Goal: Transaction & Acquisition: Book appointment/travel/reservation

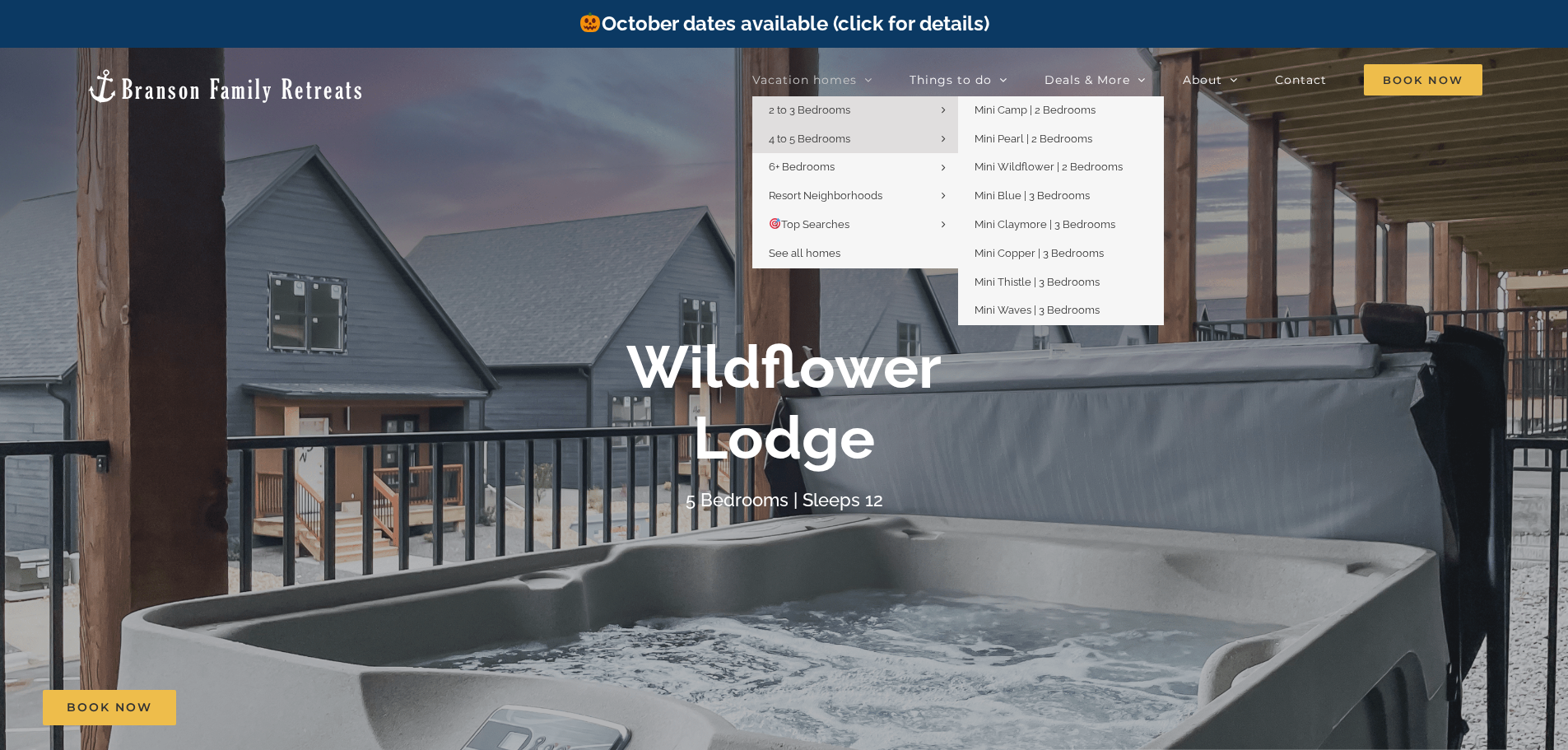
click at [841, 99] on link "2 to 3 Bedrooms" at bounding box center [855, 110] width 205 height 29
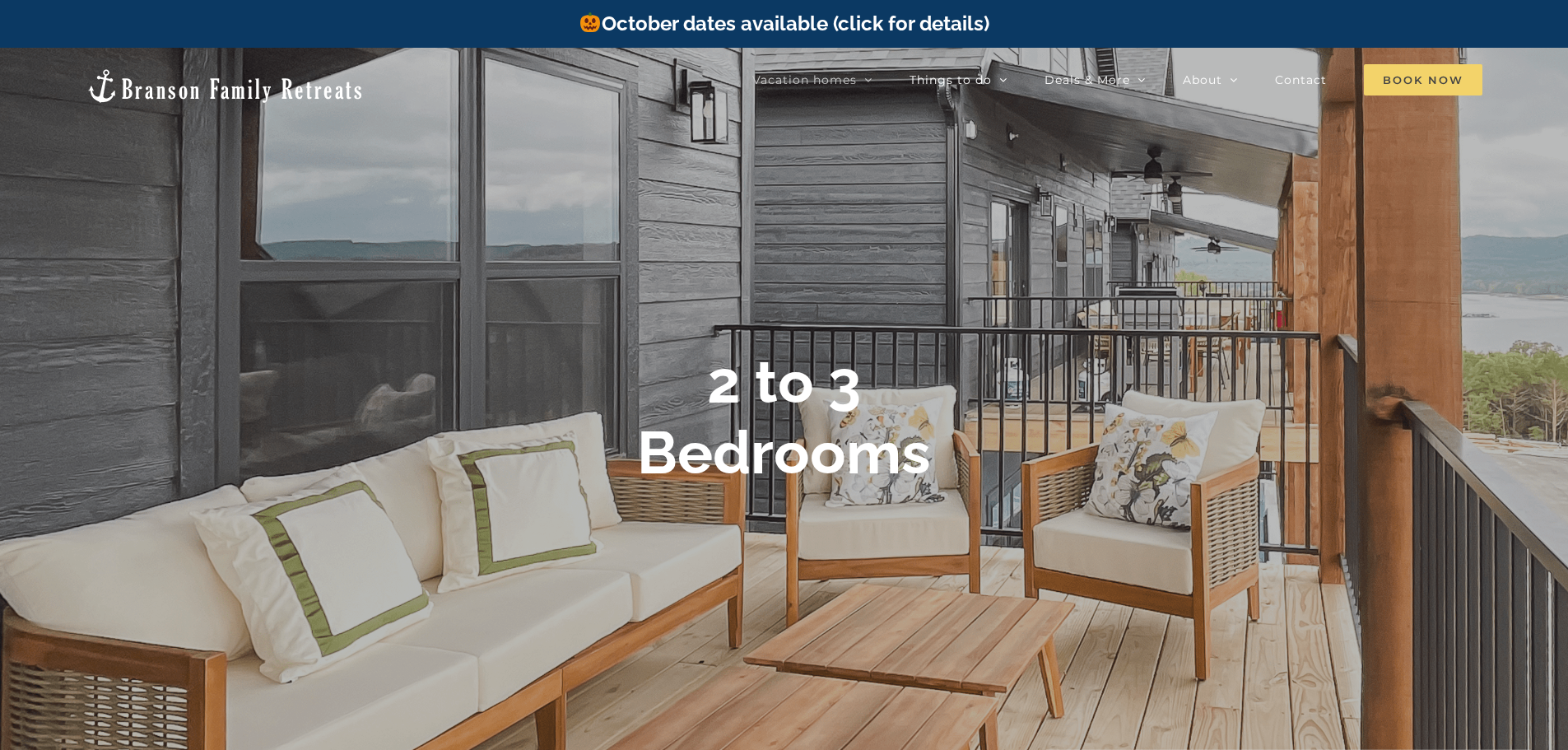
click at [1409, 82] on span "Book Now" at bounding box center [1424, 80] width 118 height 31
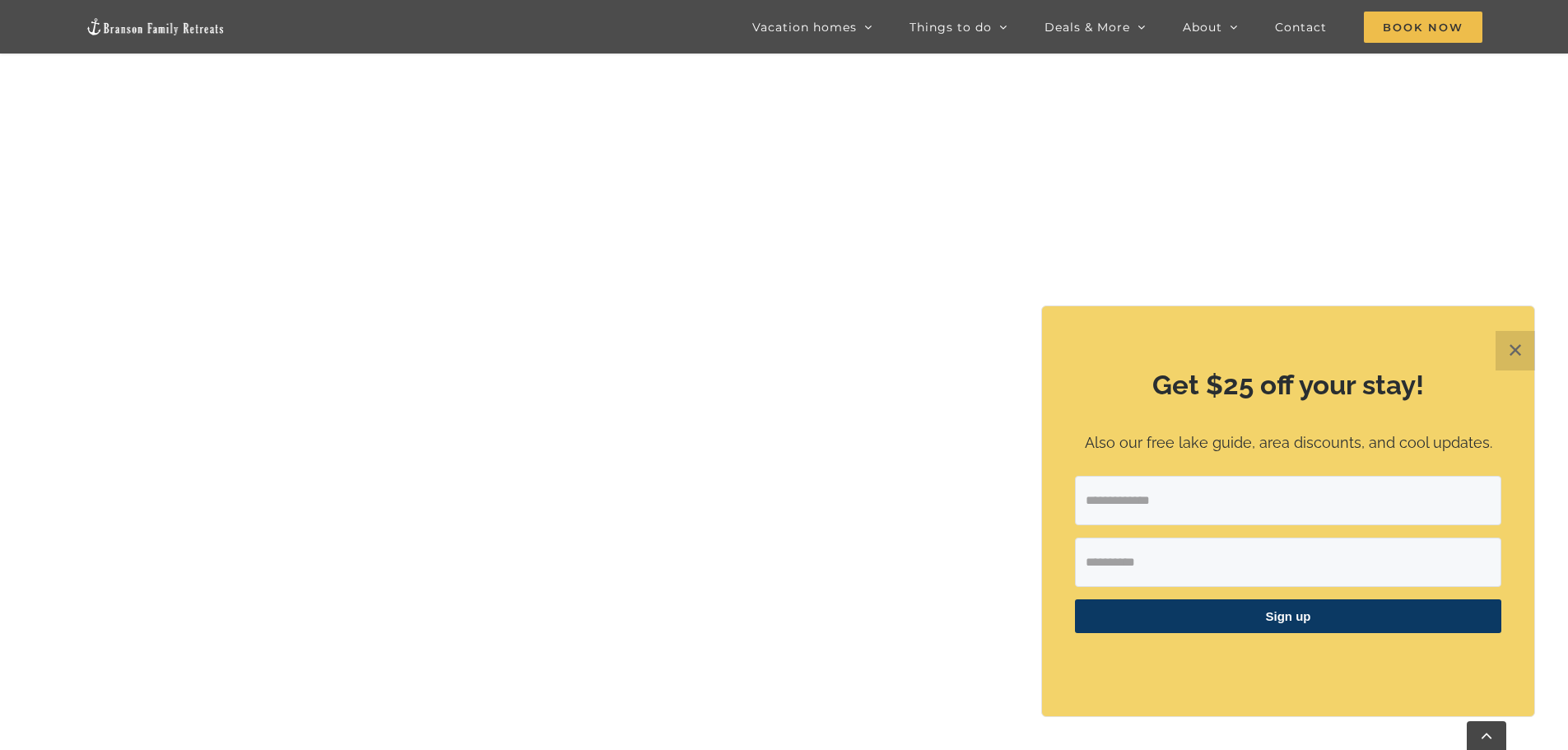
scroll to position [915, 0]
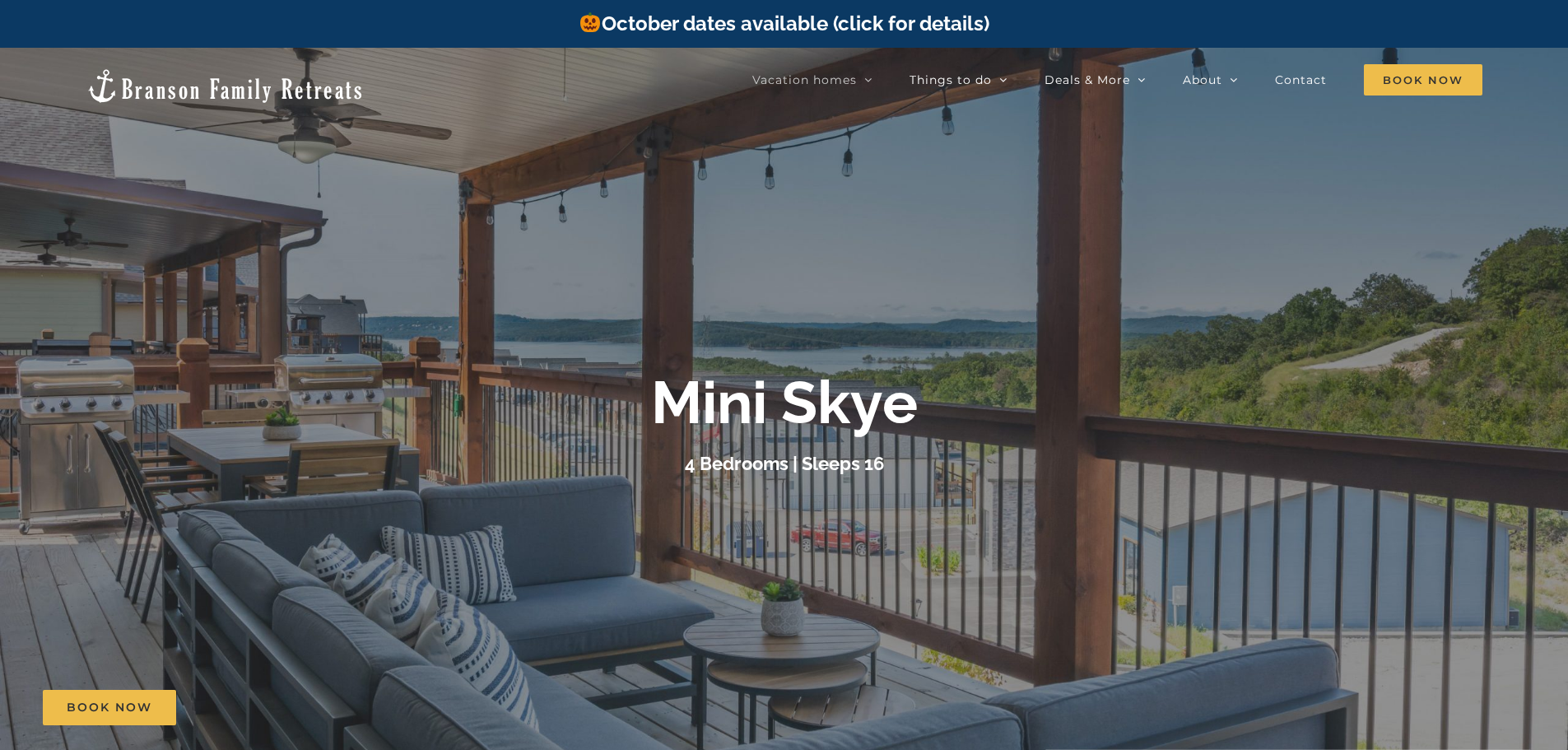
click at [782, 18] on link "October dates available (click for details)" at bounding box center [783, 23] width 410 height 24
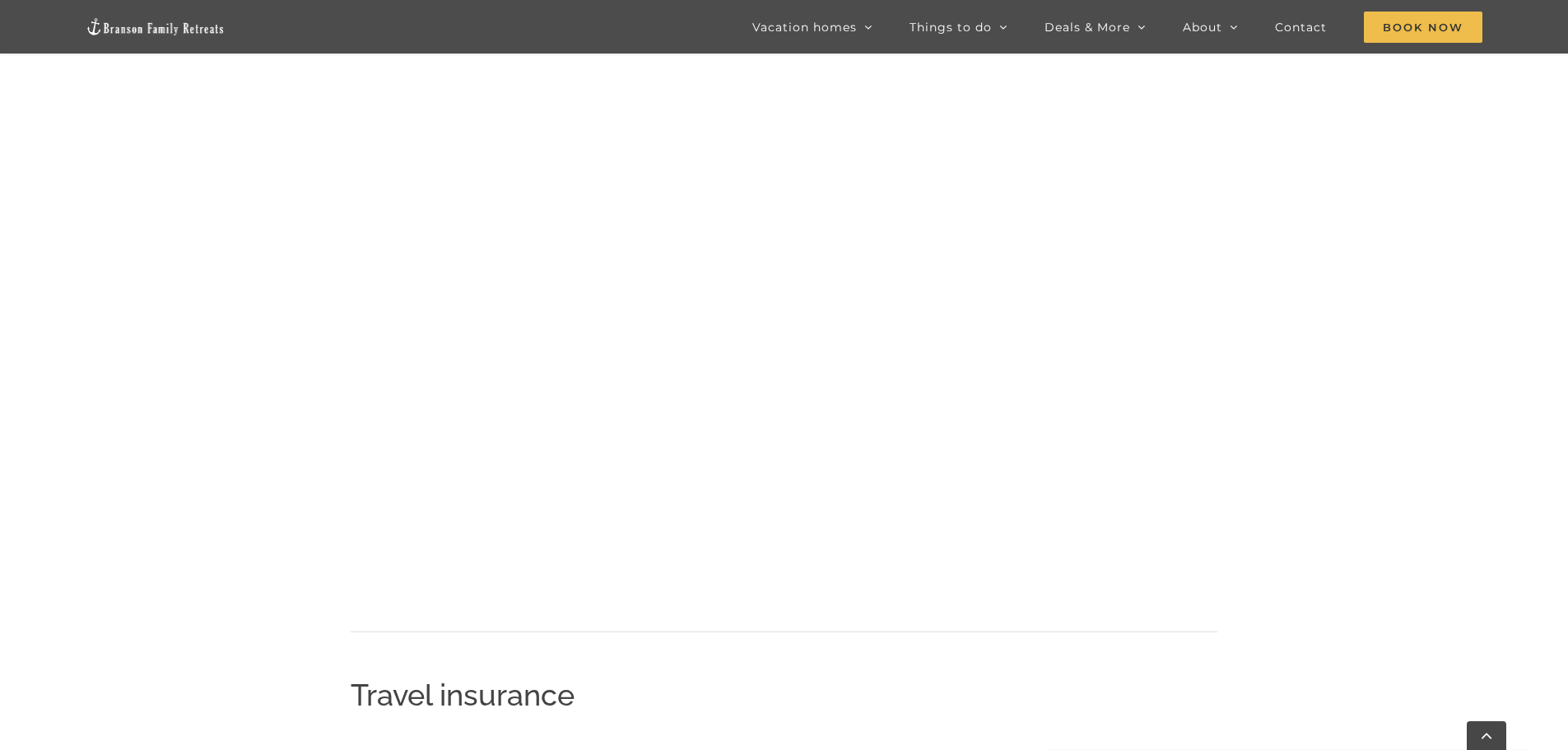
scroll to position [1811, 0]
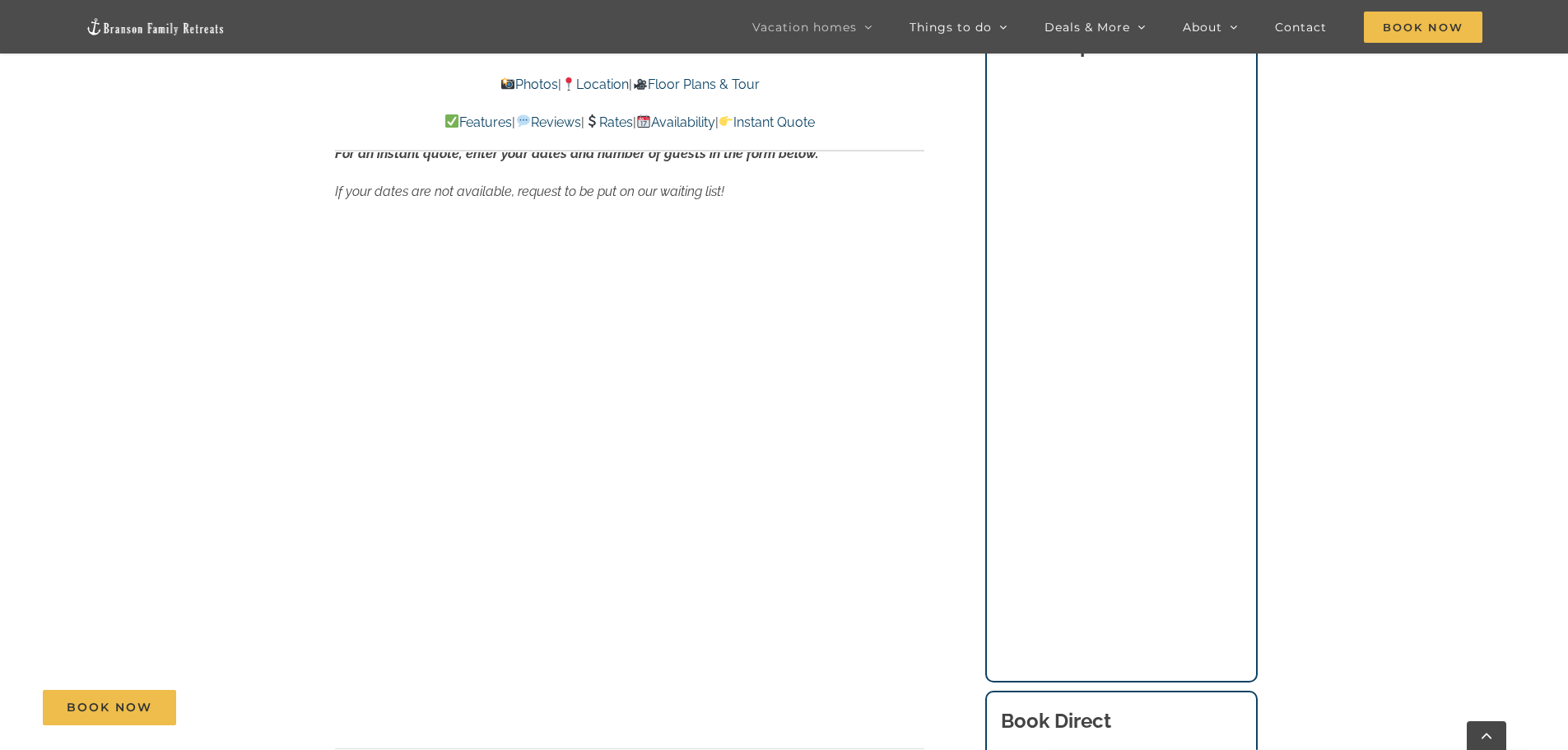
scroll to position [11405, 0]
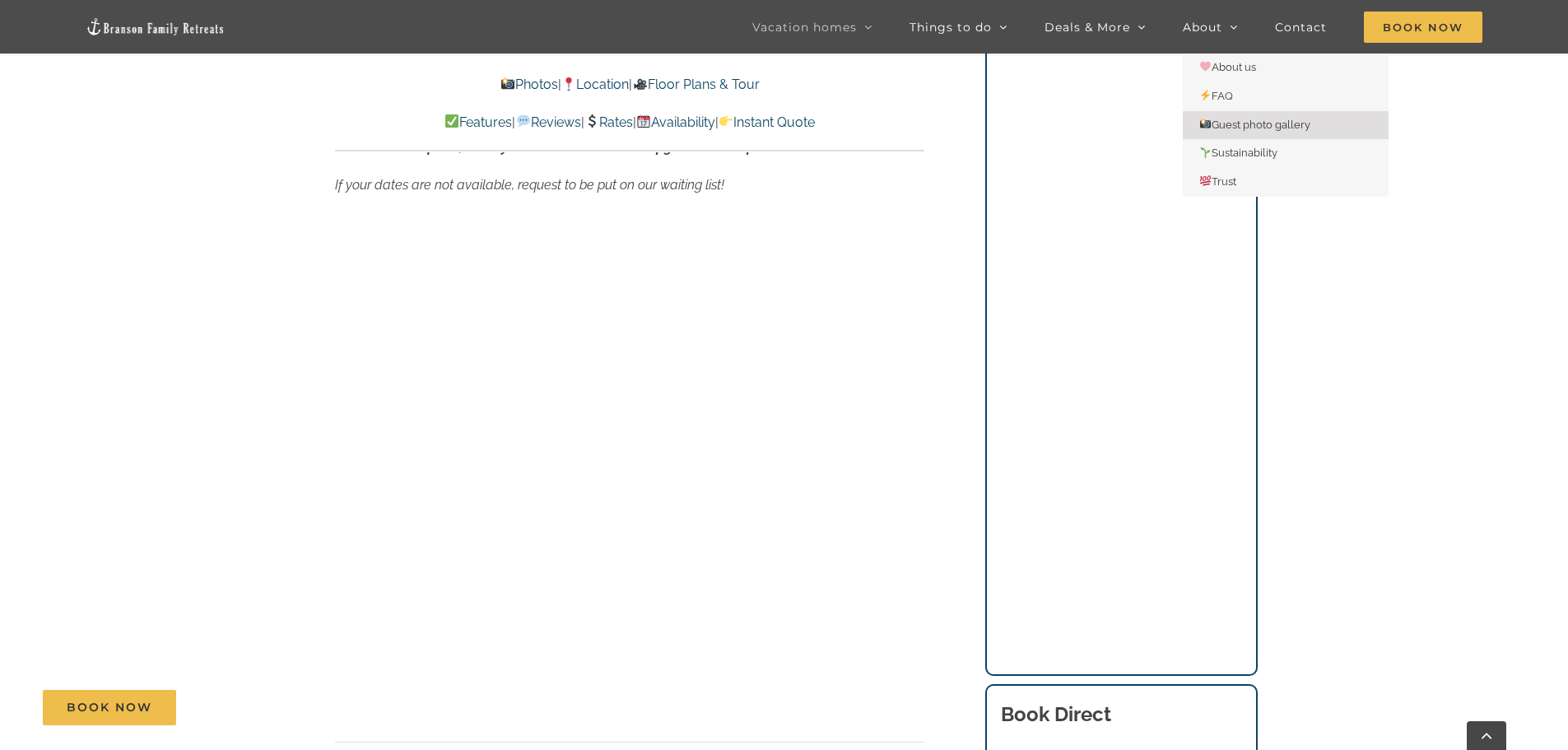
click at [1228, 112] on link "Guest photo gallery" at bounding box center [1285, 126] width 205 height 29
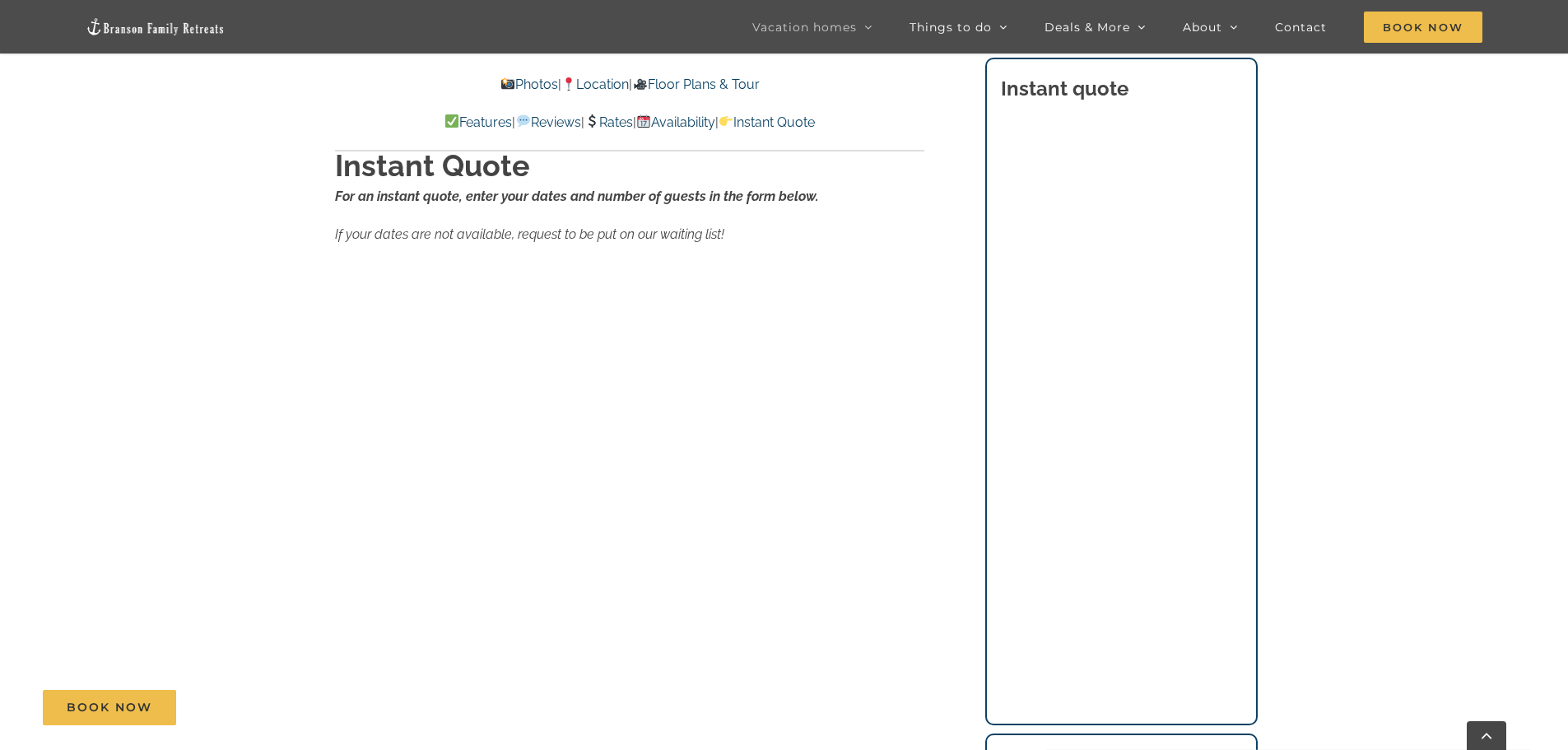
scroll to position [10678, 0]
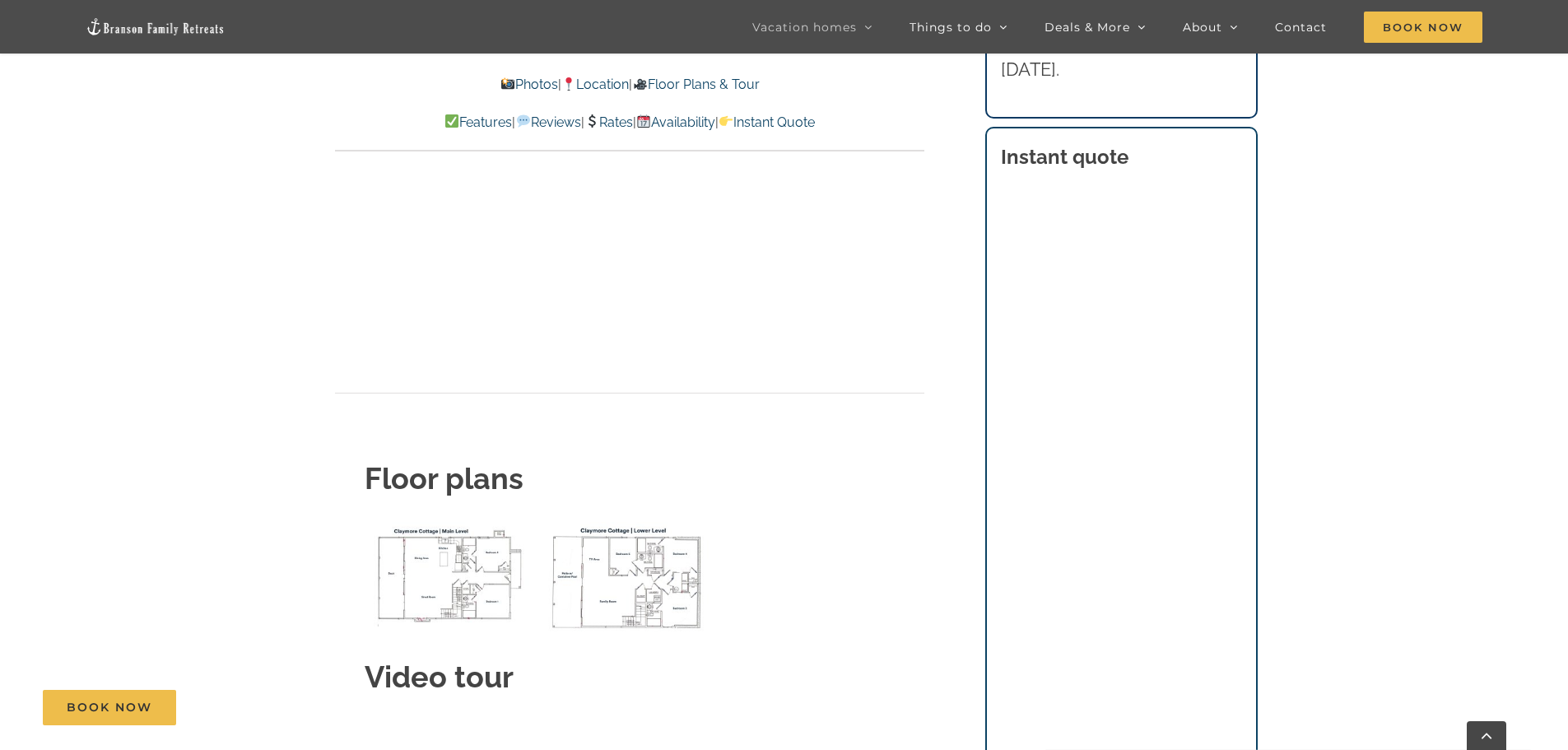
scroll to position [5738, 0]
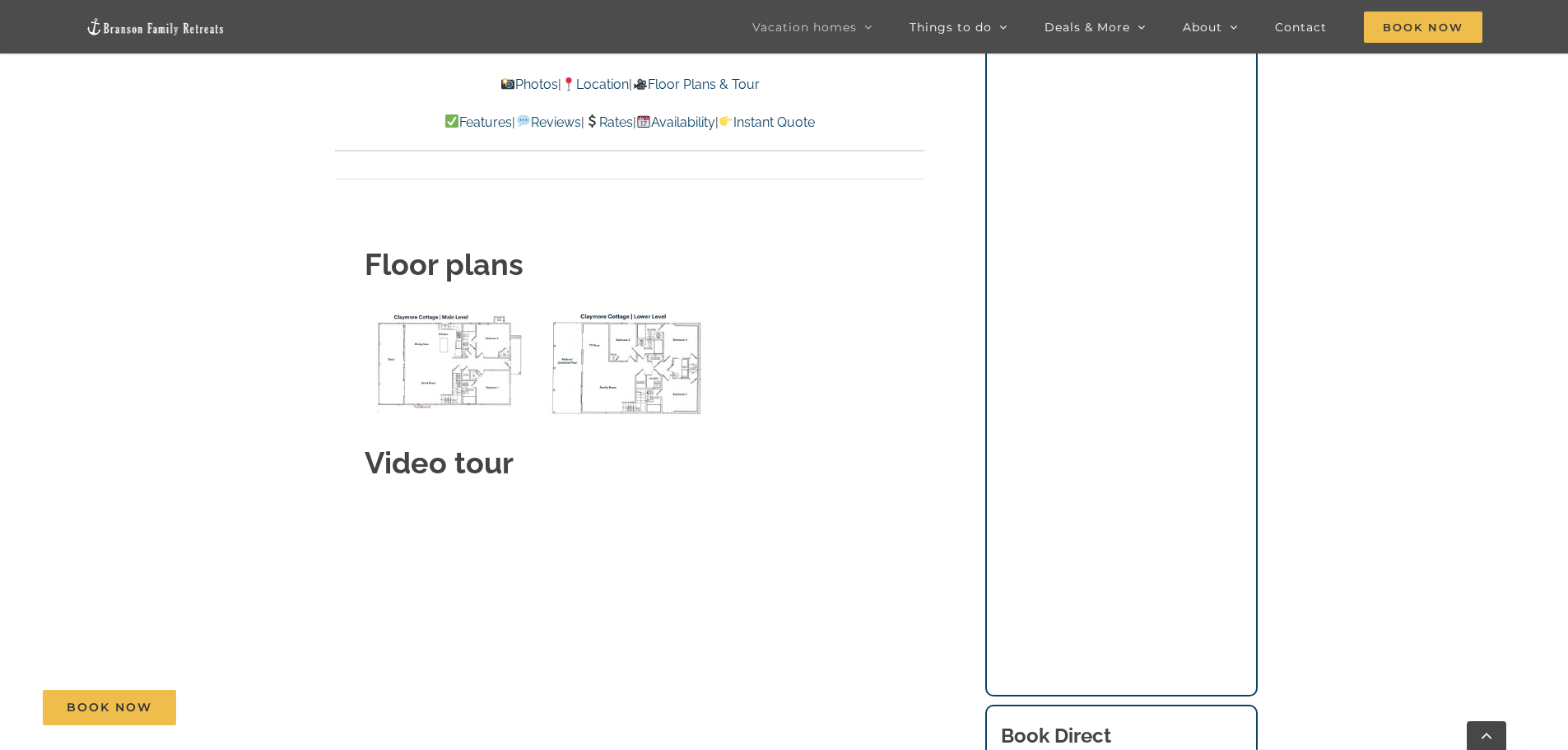
click at [460, 328] on img "Claymore Cottage main level floor plan" at bounding box center [450, 360] width 171 height 105
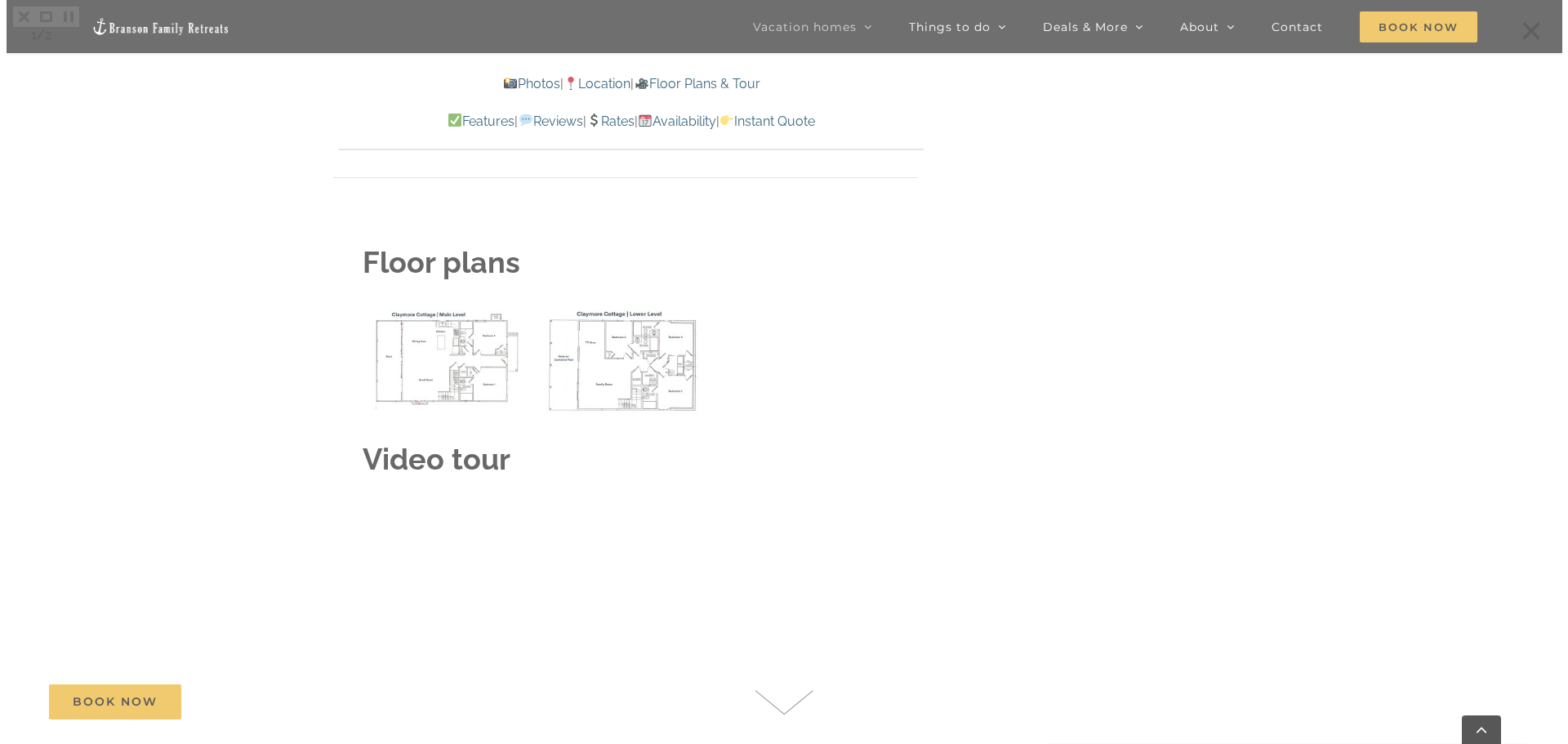
scroll to position [11409, 0]
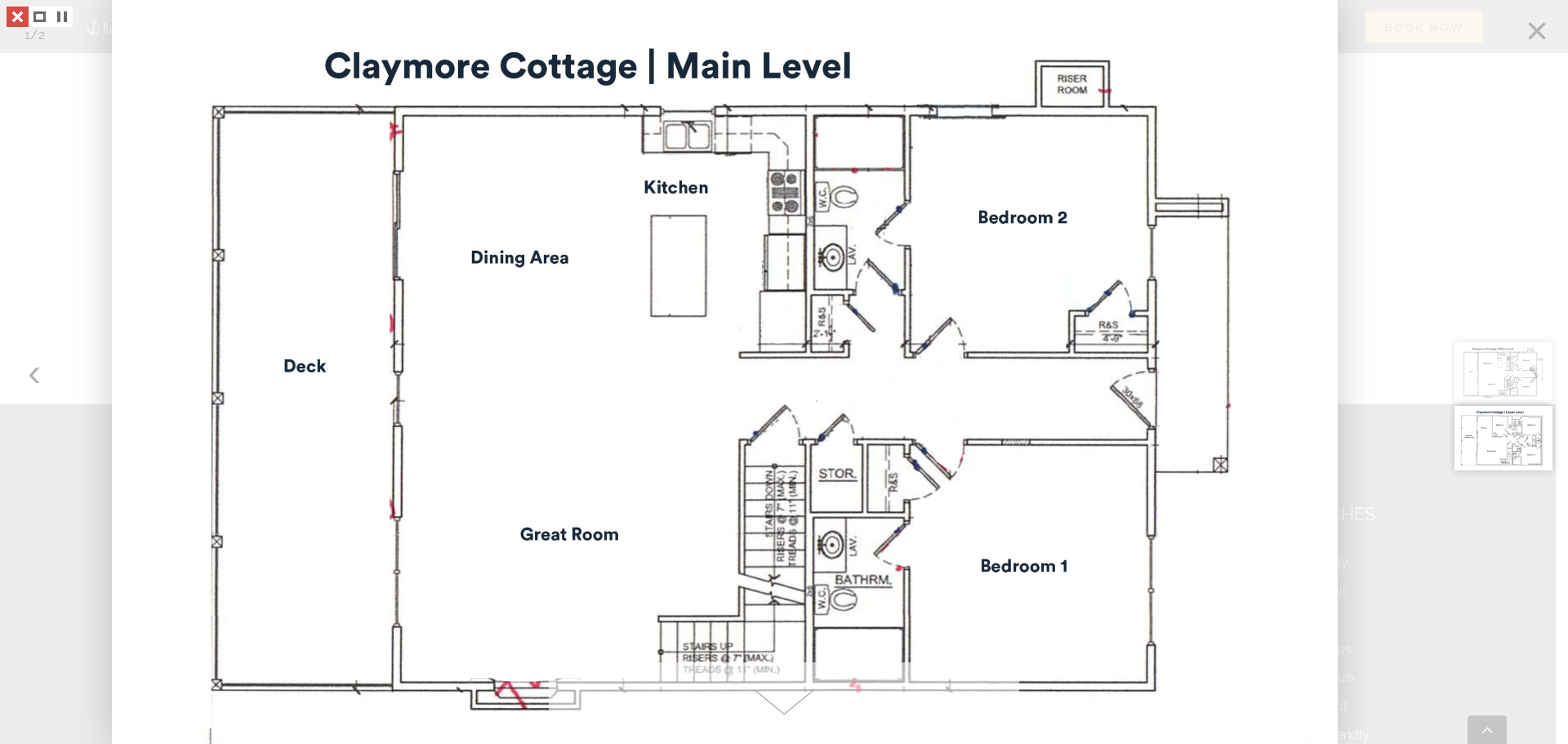
click at [10, 22] on link at bounding box center [17, 16] width 22 height 20
